Goal: Find specific page/section: Find specific page/section

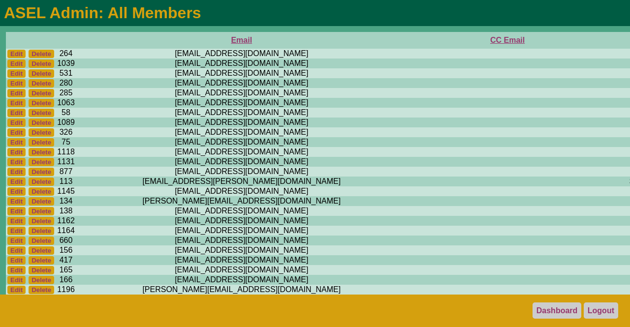
scroll to position [4874, 611]
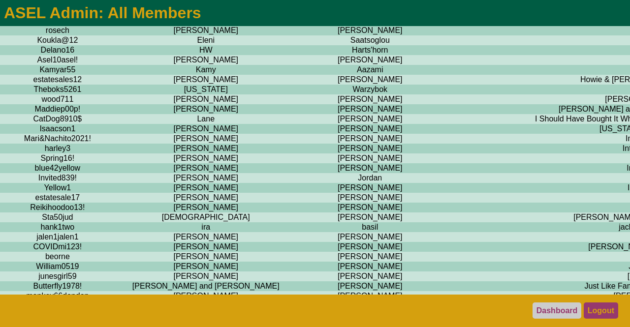
click at [601, 311] on link "Logout" at bounding box center [600, 311] width 34 height 16
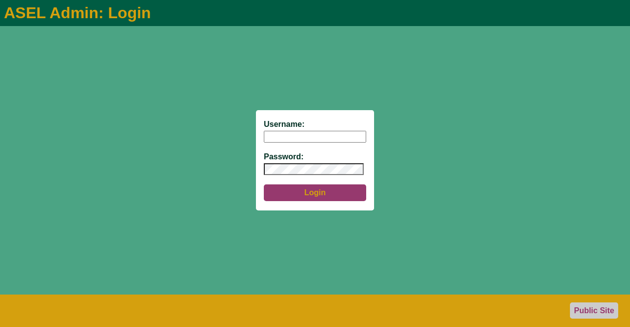
type input "aseladmin"
click at [307, 191] on button "Login" at bounding box center [315, 192] width 102 height 17
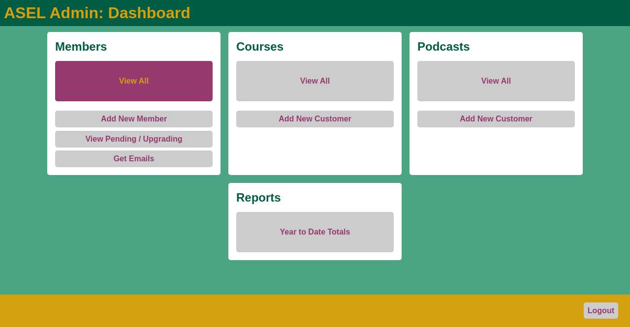
click at [125, 81] on link "View All" at bounding box center [133, 81] width 157 height 40
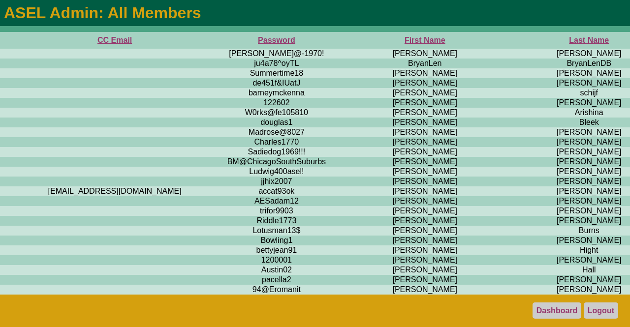
scroll to position [0, 393]
click at [337, 40] on th "First Name" at bounding box center [424, 40] width 174 height 17
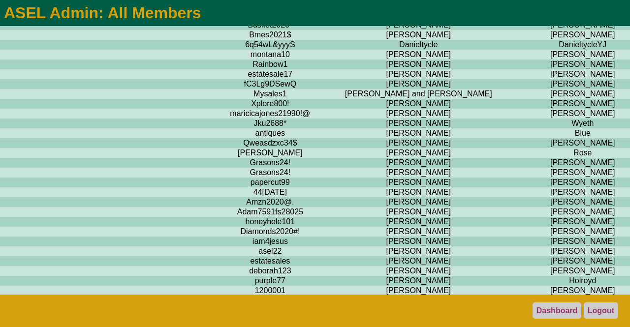
scroll to position [1769, 399]
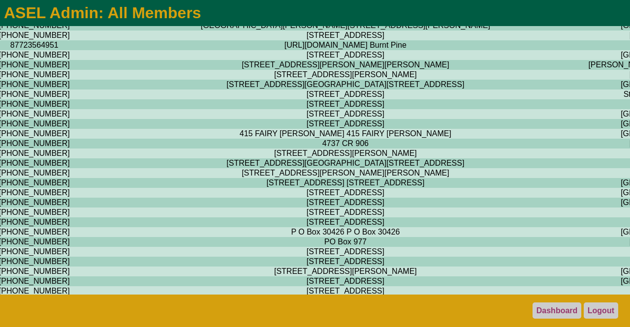
scroll to position [1766, 1699]
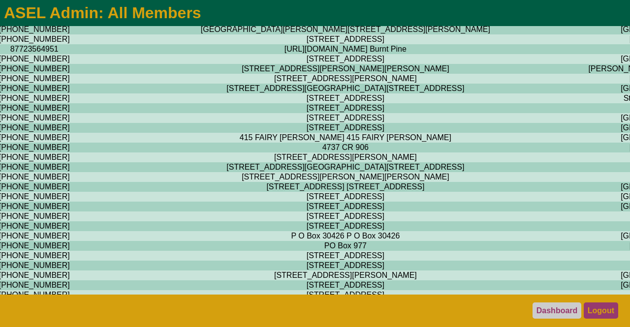
click at [598, 307] on link "Logout" at bounding box center [600, 311] width 34 height 16
